Goal: Task Accomplishment & Management: Manage account settings

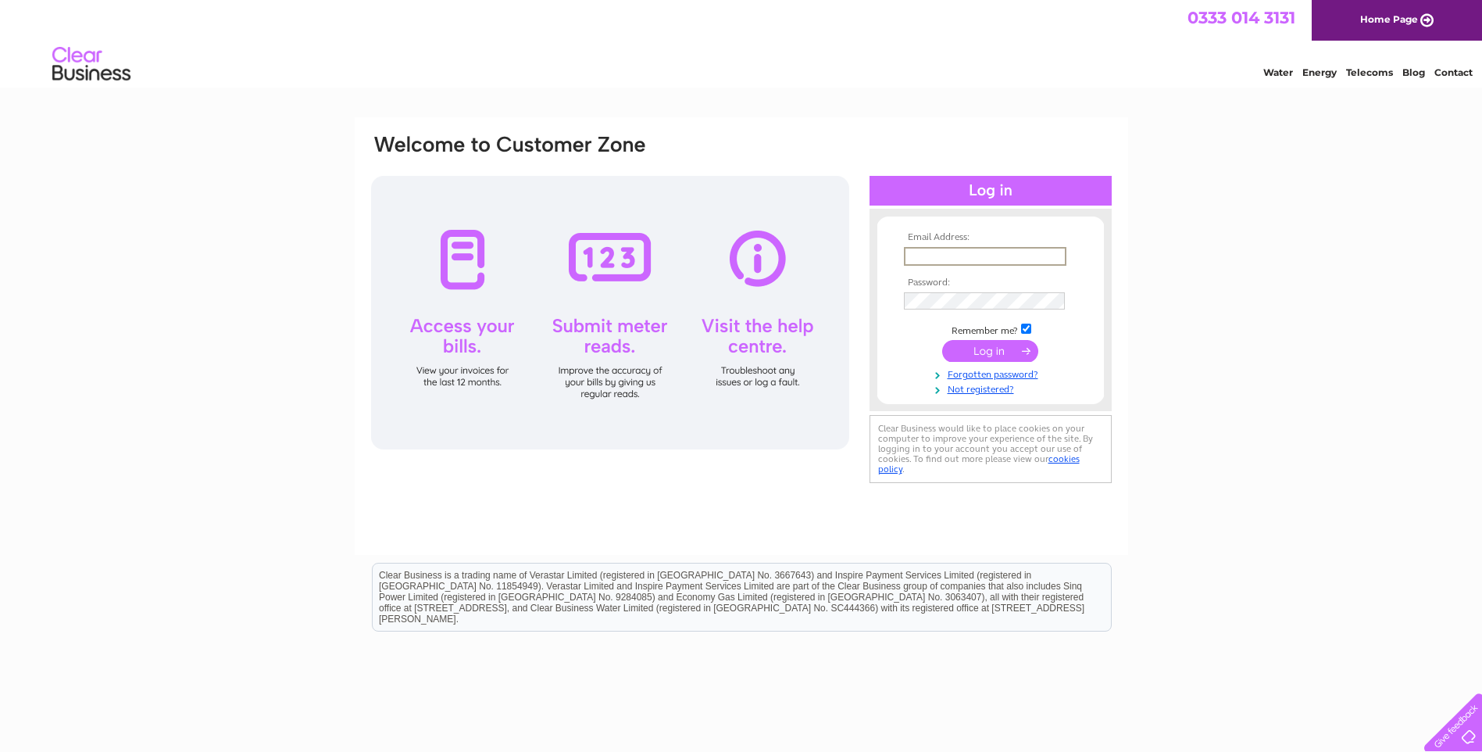
click at [957, 253] on input "text" at bounding box center [985, 256] width 163 height 19
type input "doug@dwcbuildings.com"
click at [942, 340] on input "submit" at bounding box center [990, 351] width 96 height 22
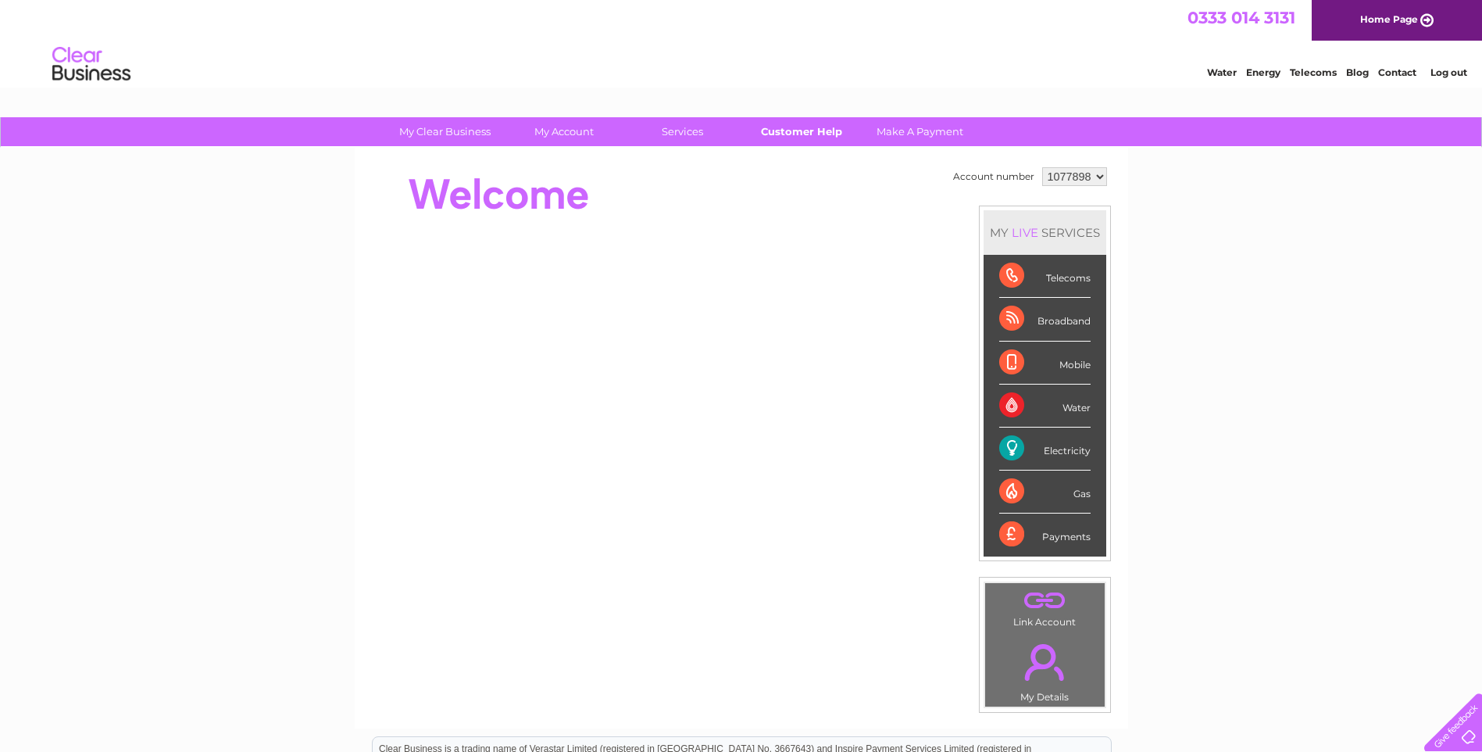
click at [766, 130] on link "Customer Help" at bounding box center [801, 131] width 129 height 29
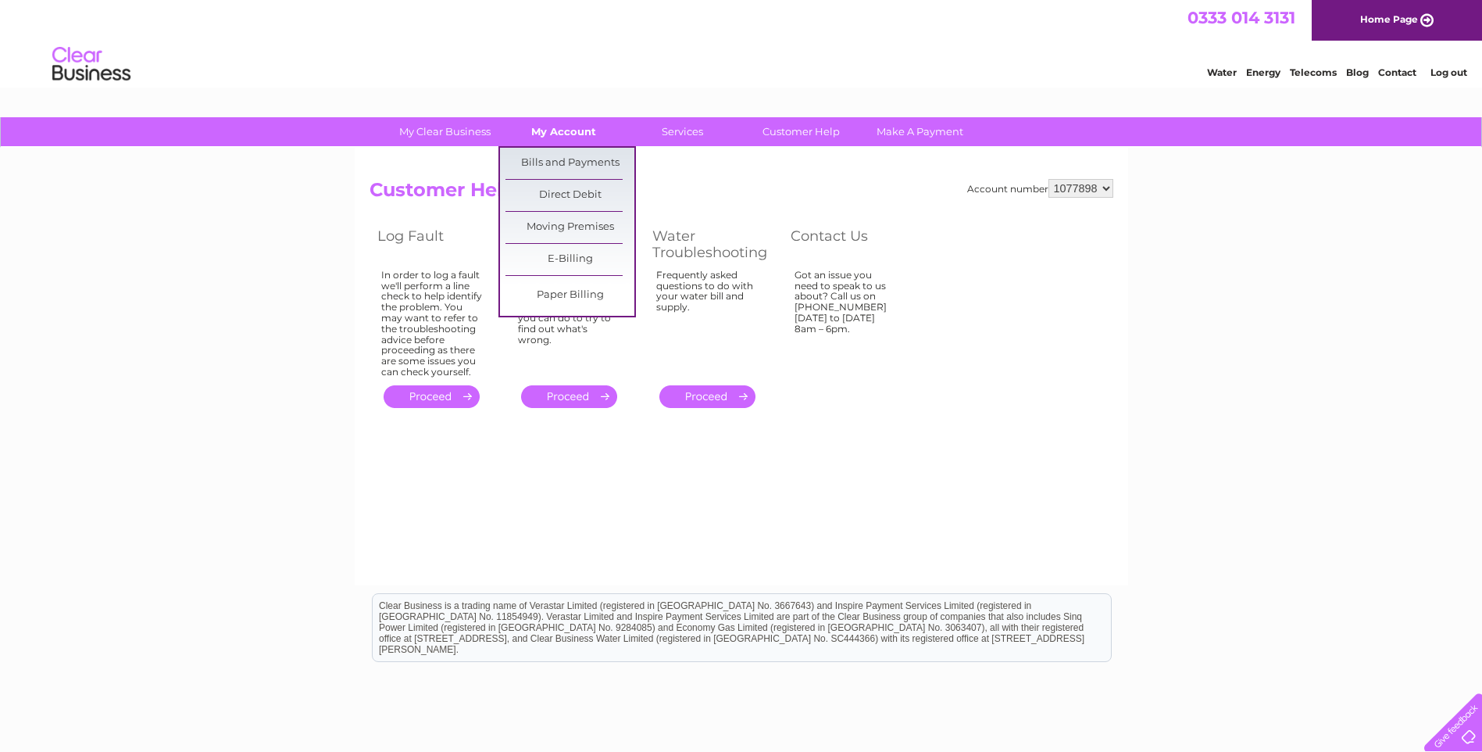
click at [580, 127] on link "My Account" at bounding box center [563, 131] width 129 height 29
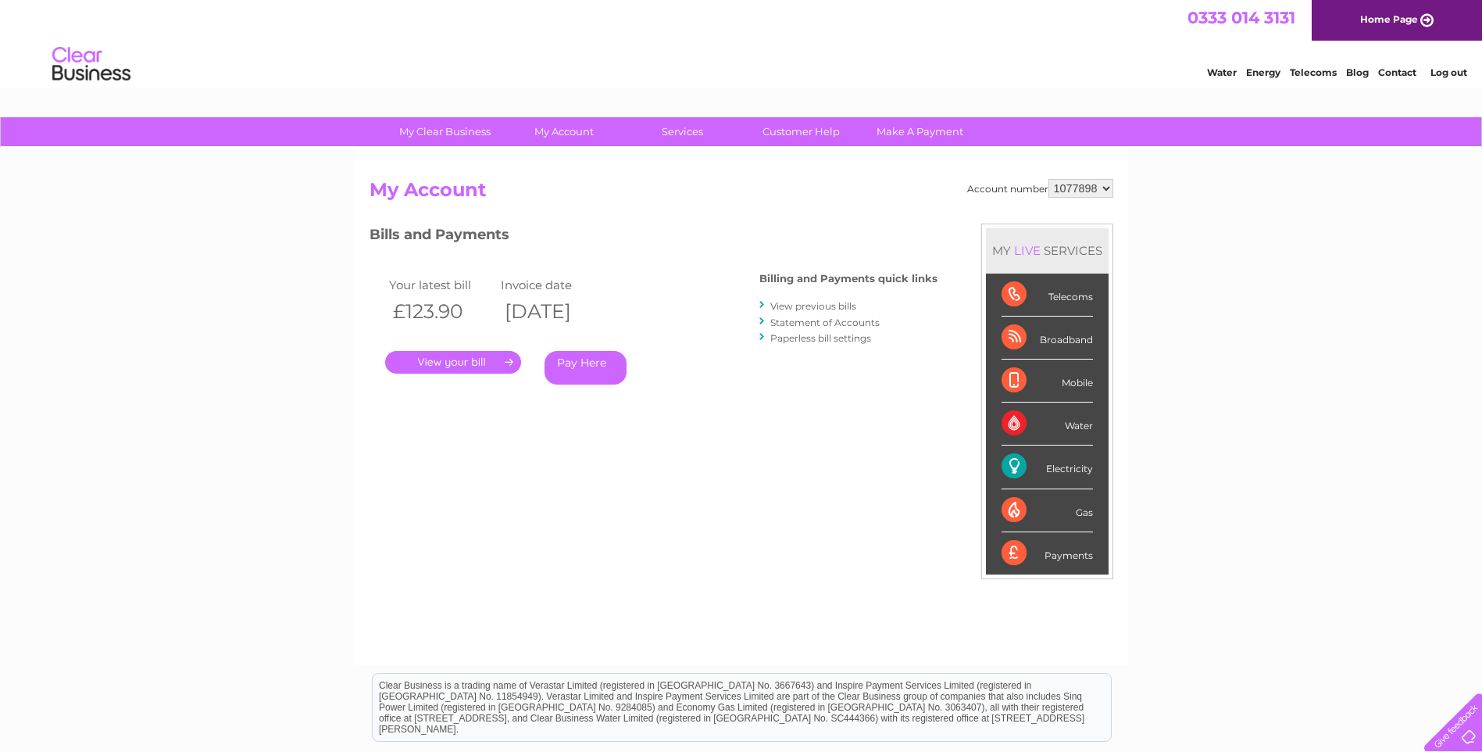
click at [1431, 77] on link "Log out" at bounding box center [1449, 72] width 37 height 12
